Goal: Check status

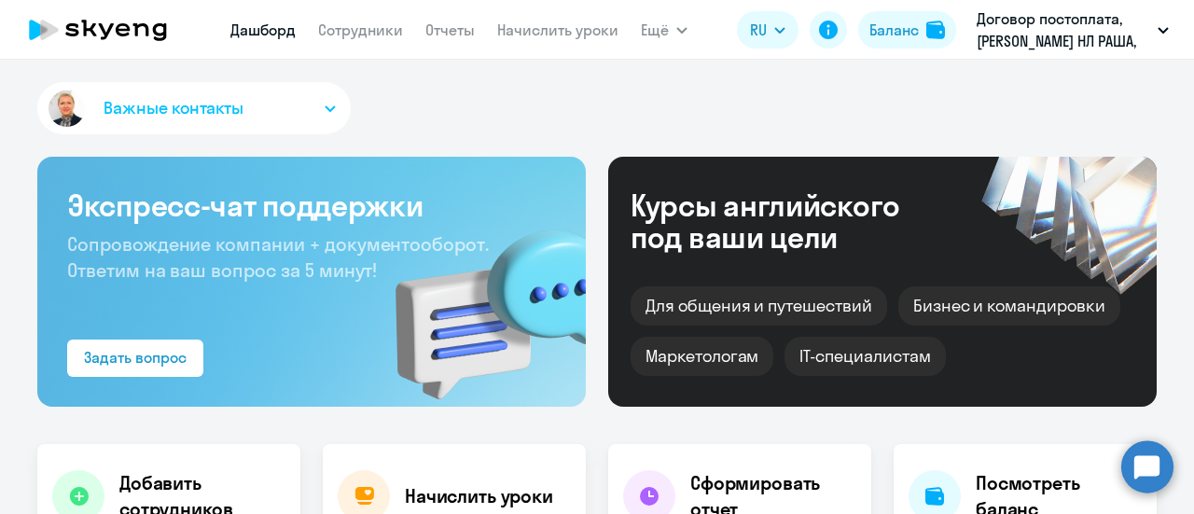
select select "30"
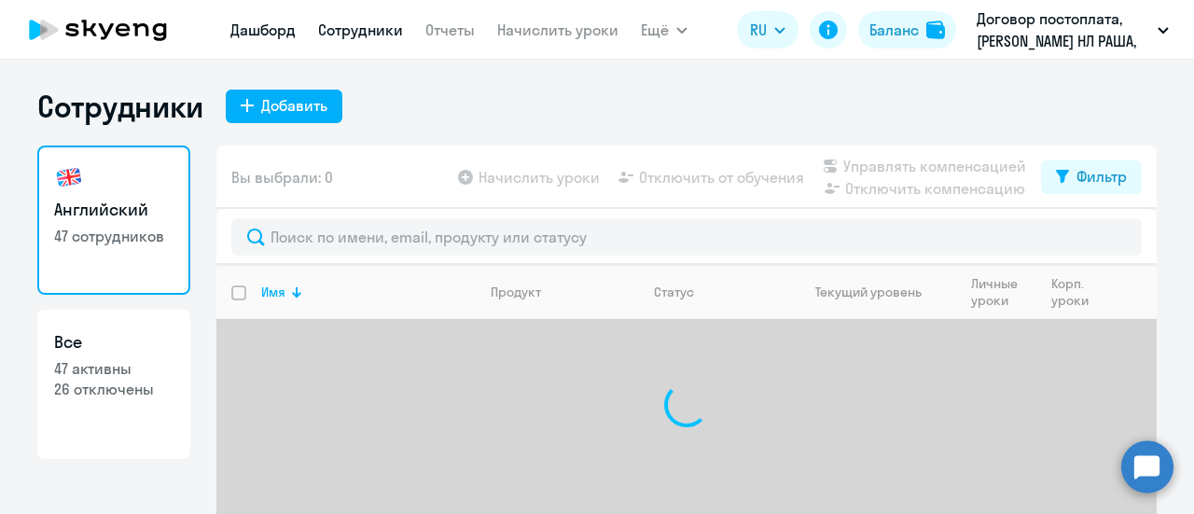
click at [257, 35] on link "Дашборд" at bounding box center [262, 30] width 65 height 19
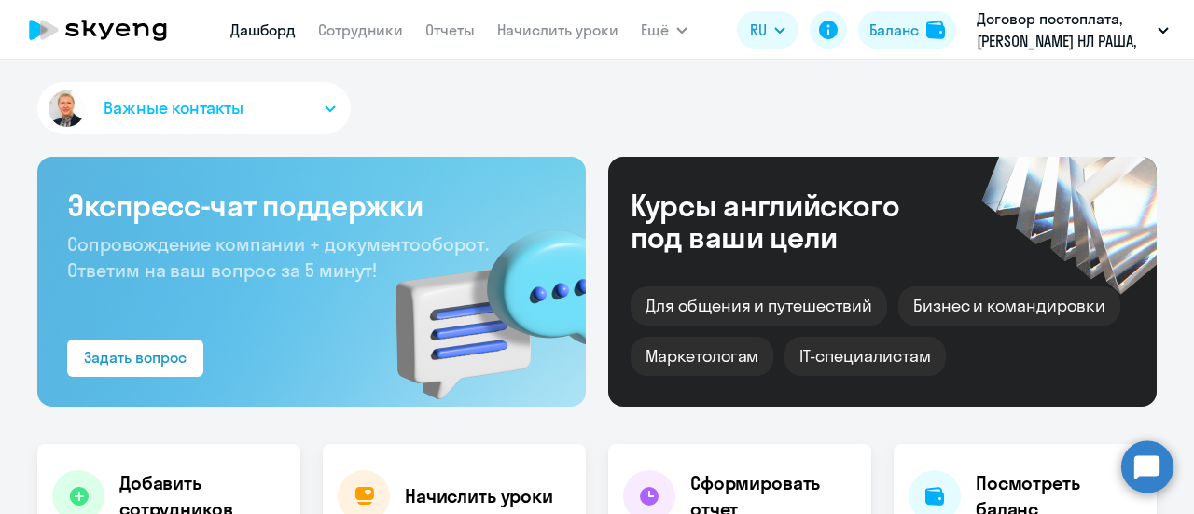
scroll to position [280, 0]
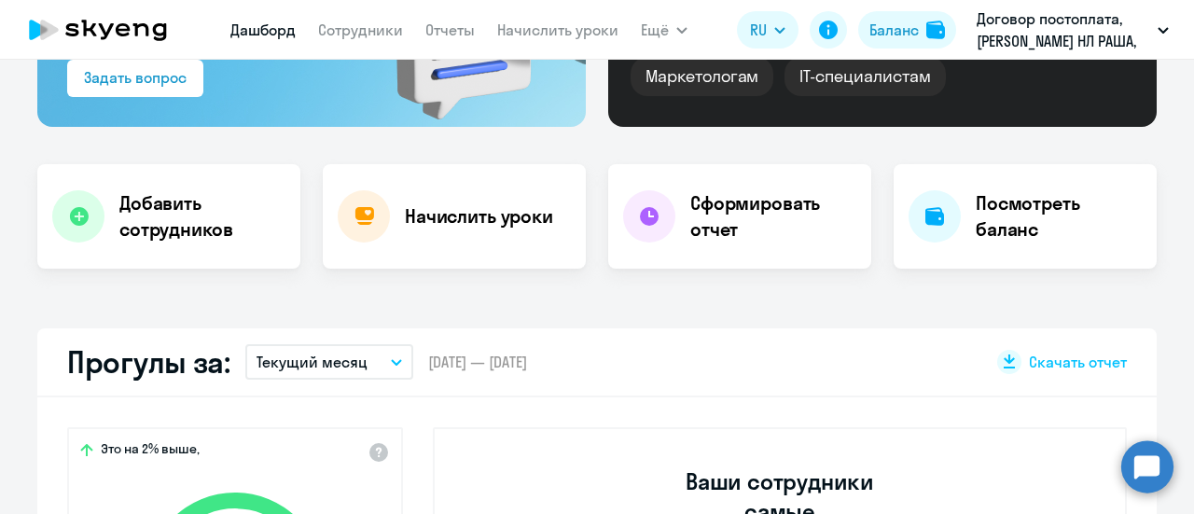
click at [390, 365] on button "Текущий месяц" at bounding box center [329, 361] width 168 height 35
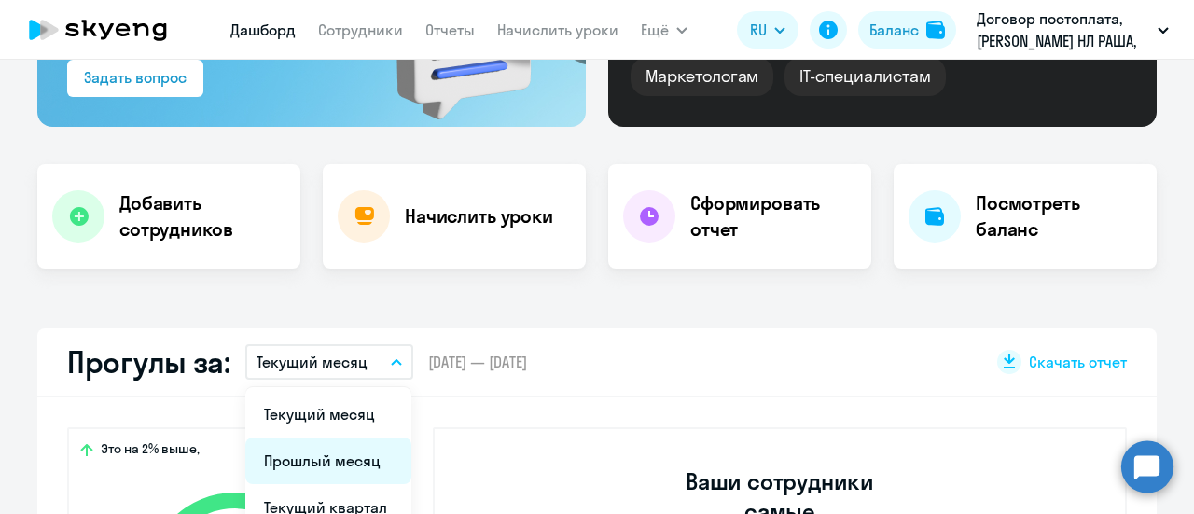
click at [336, 451] on li "Прошлый месяц" at bounding box center [328, 460] width 166 height 47
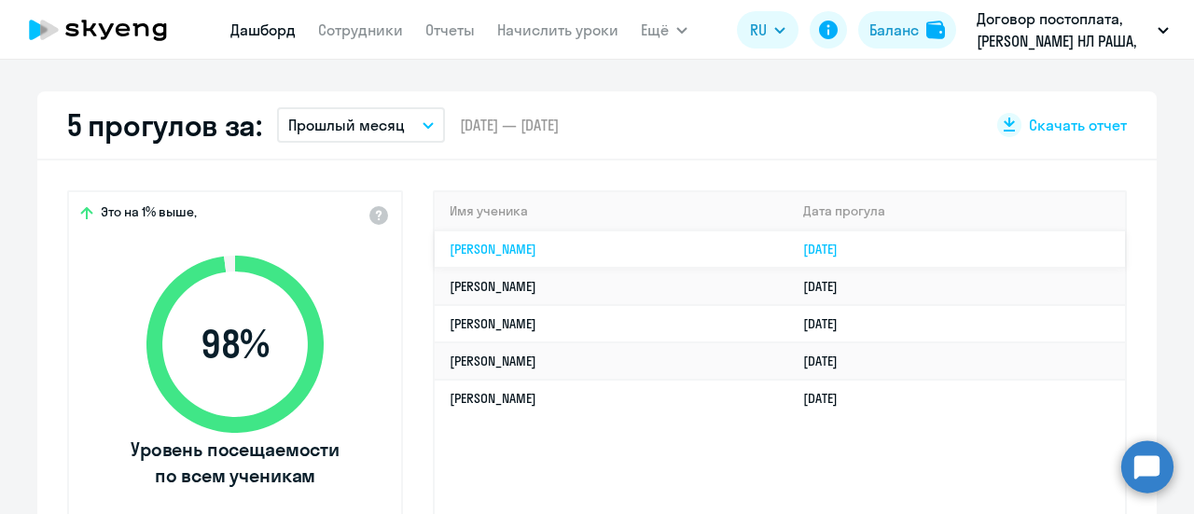
select select "30"
